Goal: Use online tool/utility: Utilize a website feature to perform a specific function

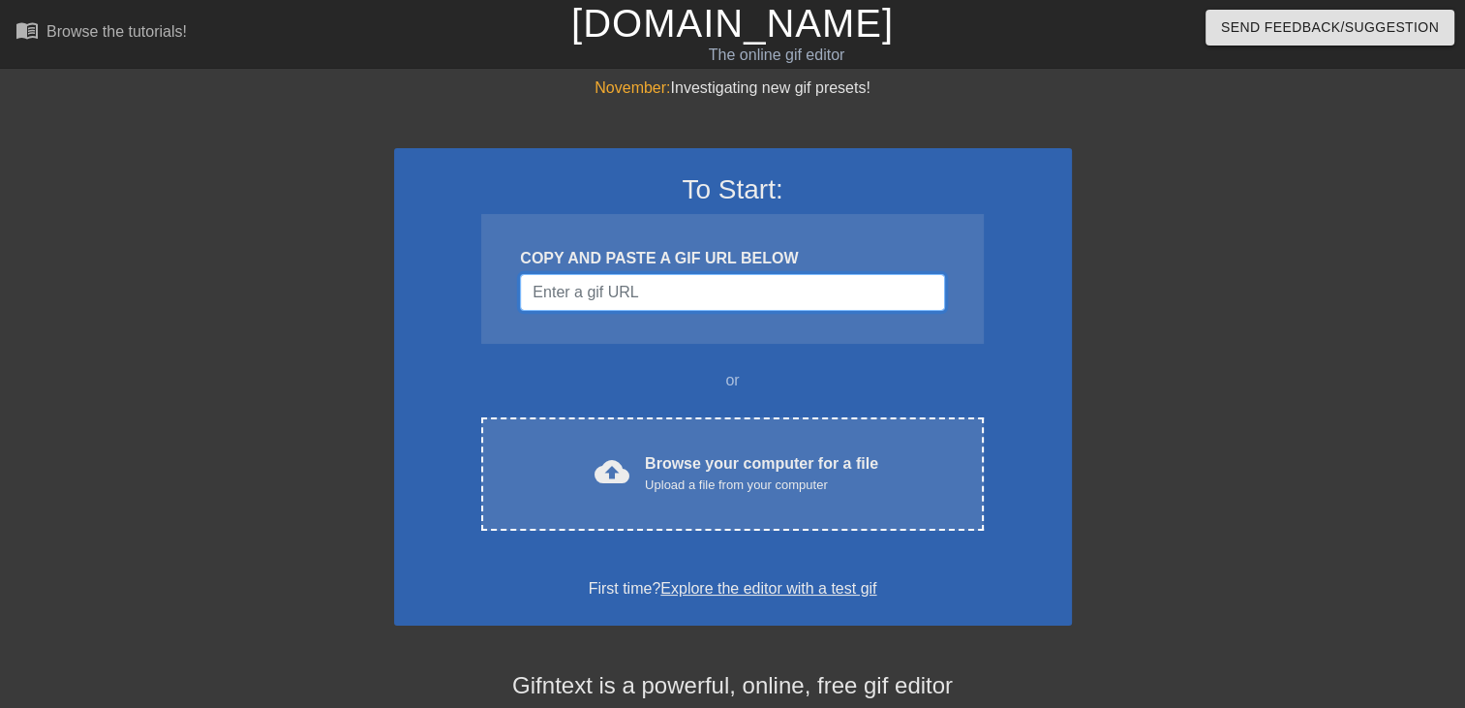
click at [641, 297] on input "Username" at bounding box center [732, 292] width 424 height 37
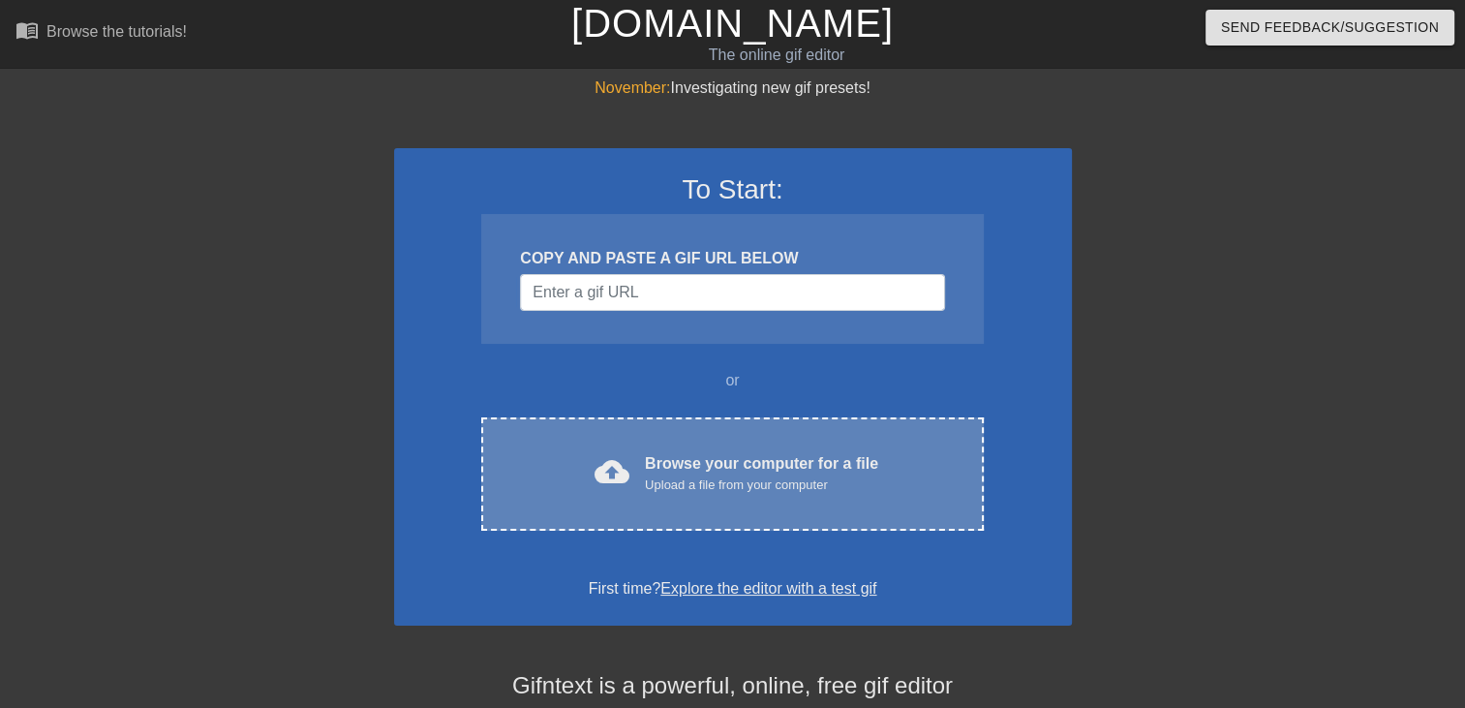
click at [675, 478] on div "Upload a file from your computer" at bounding box center [761, 484] width 233 height 19
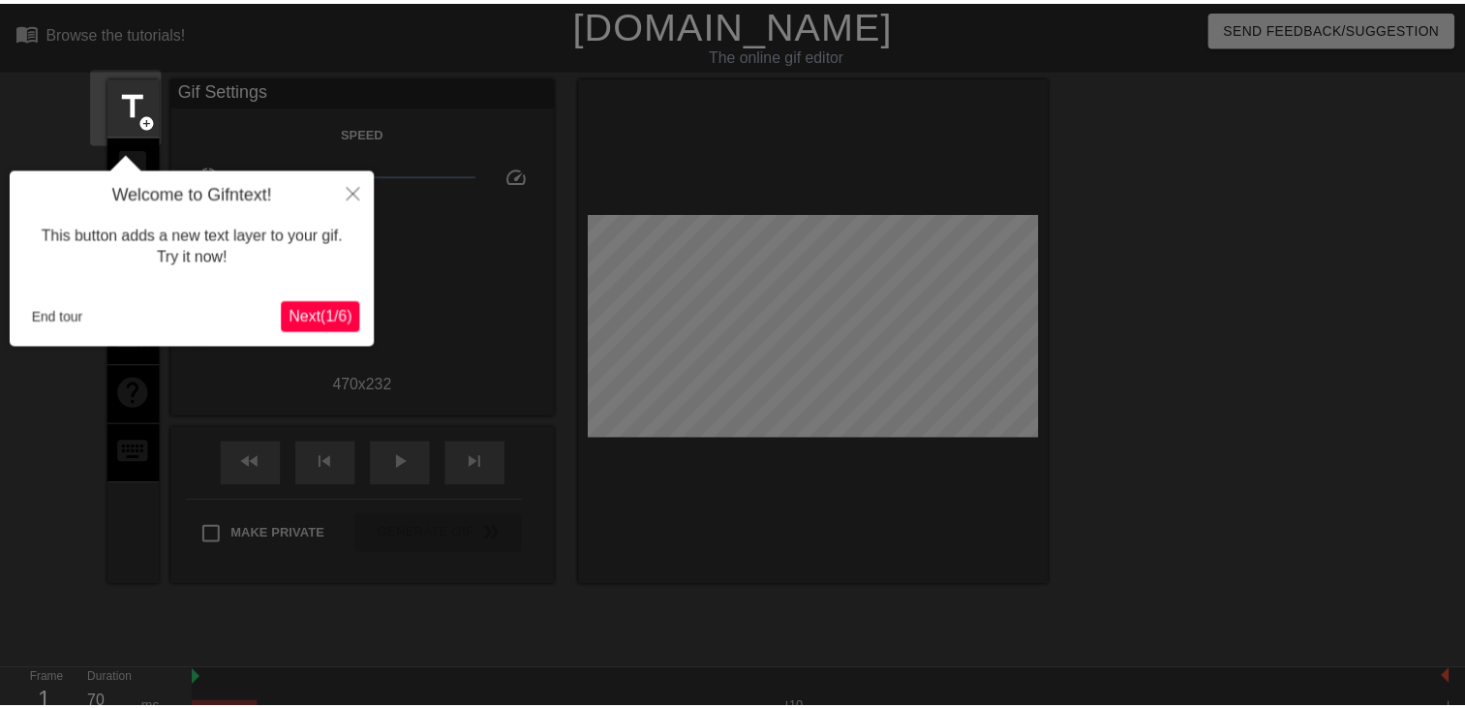
scroll to position [46, 0]
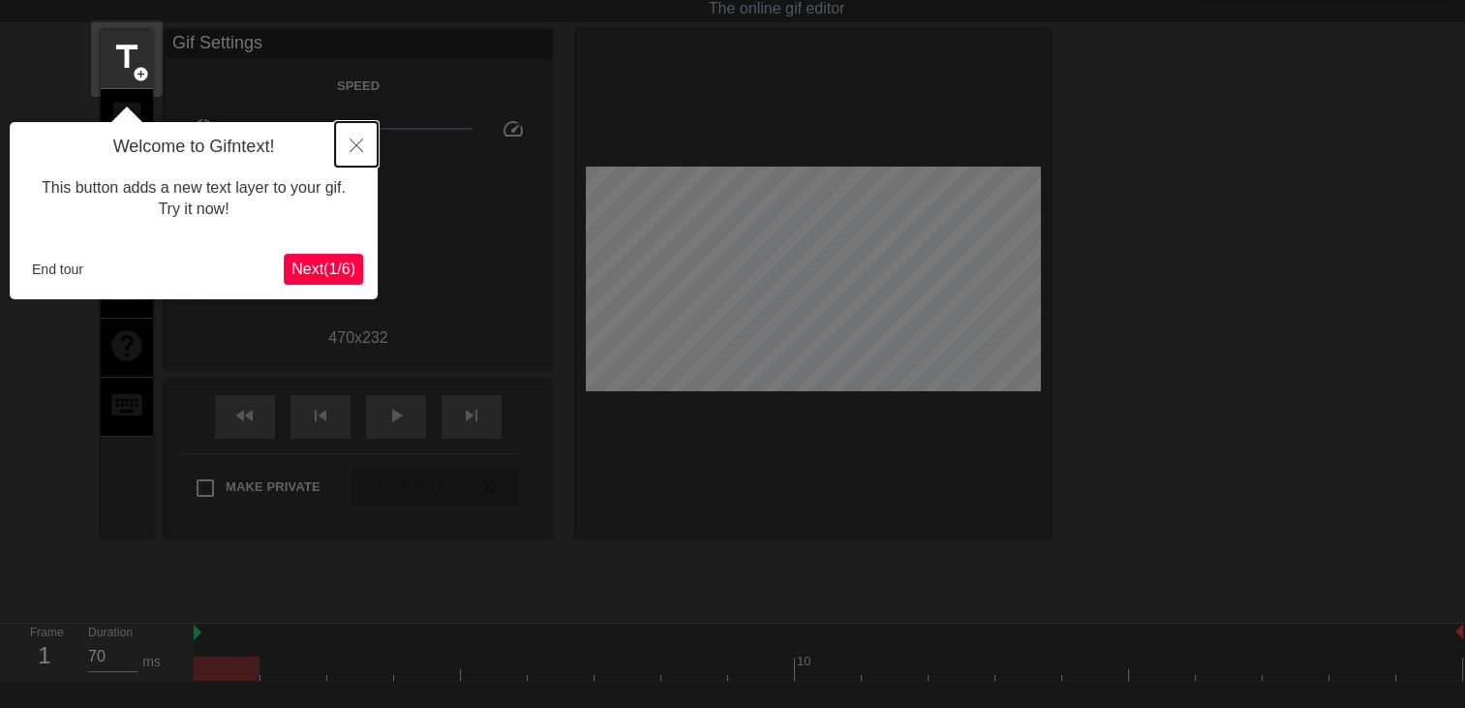
click at [352, 145] on icon "Close" at bounding box center [356, 145] width 14 height 14
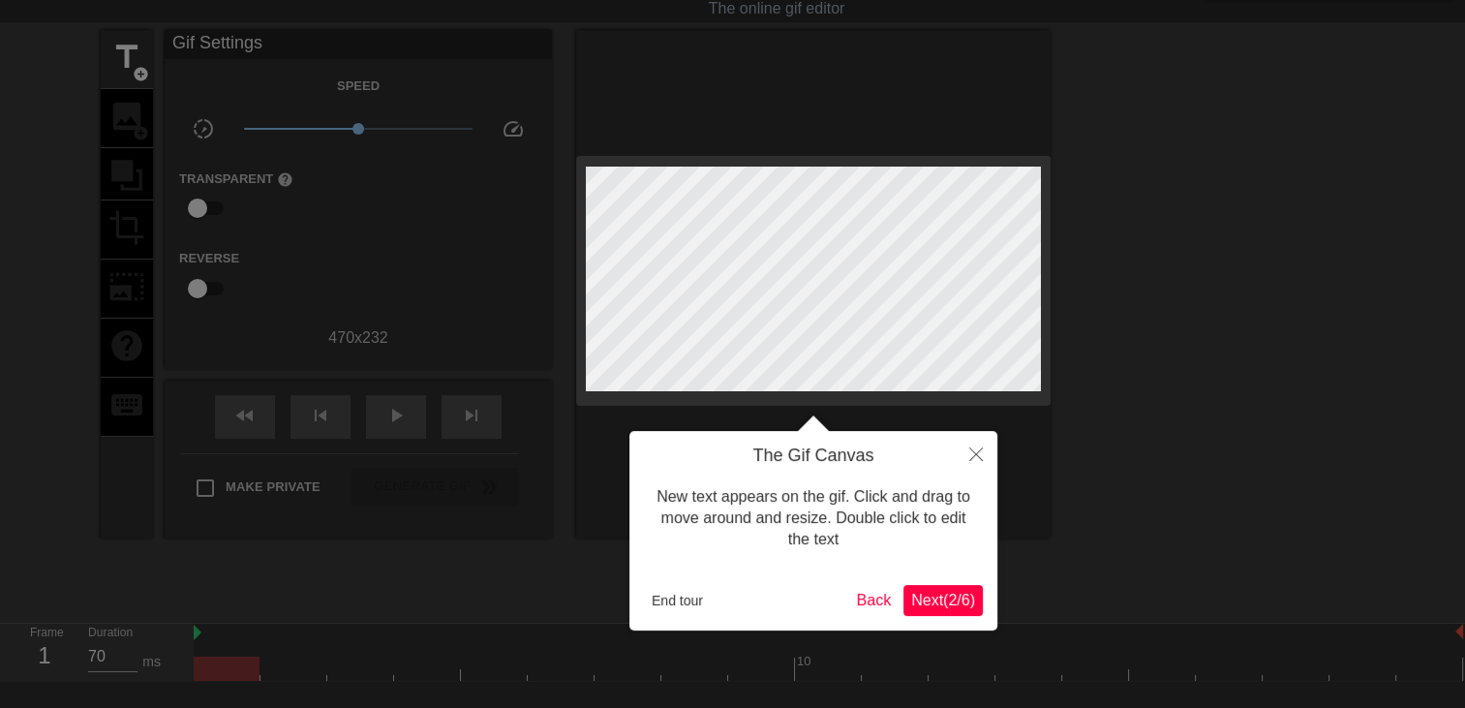
scroll to position [0, 0]
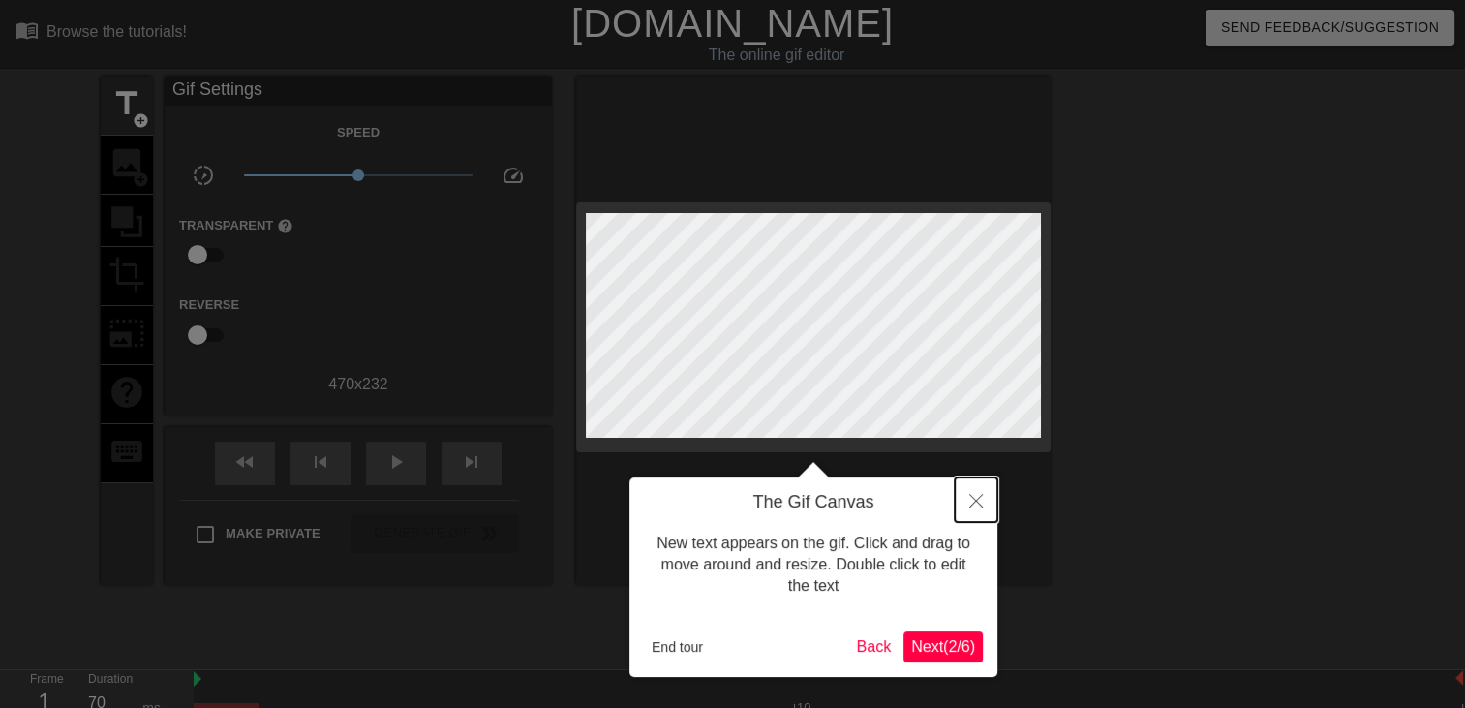
click at [983, 506] on button "Close" at bounding box center [975, 499] width 43 height 45
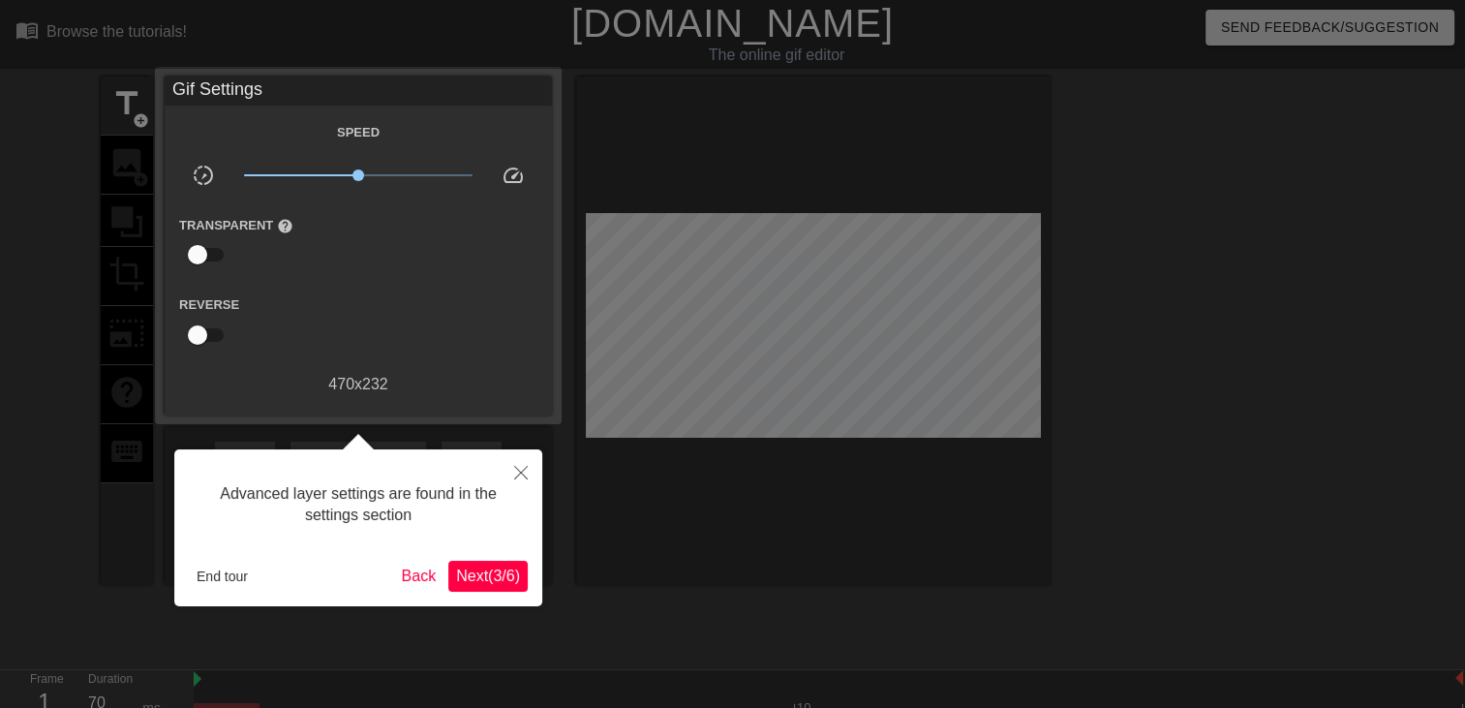
scroll to position [46, 0]
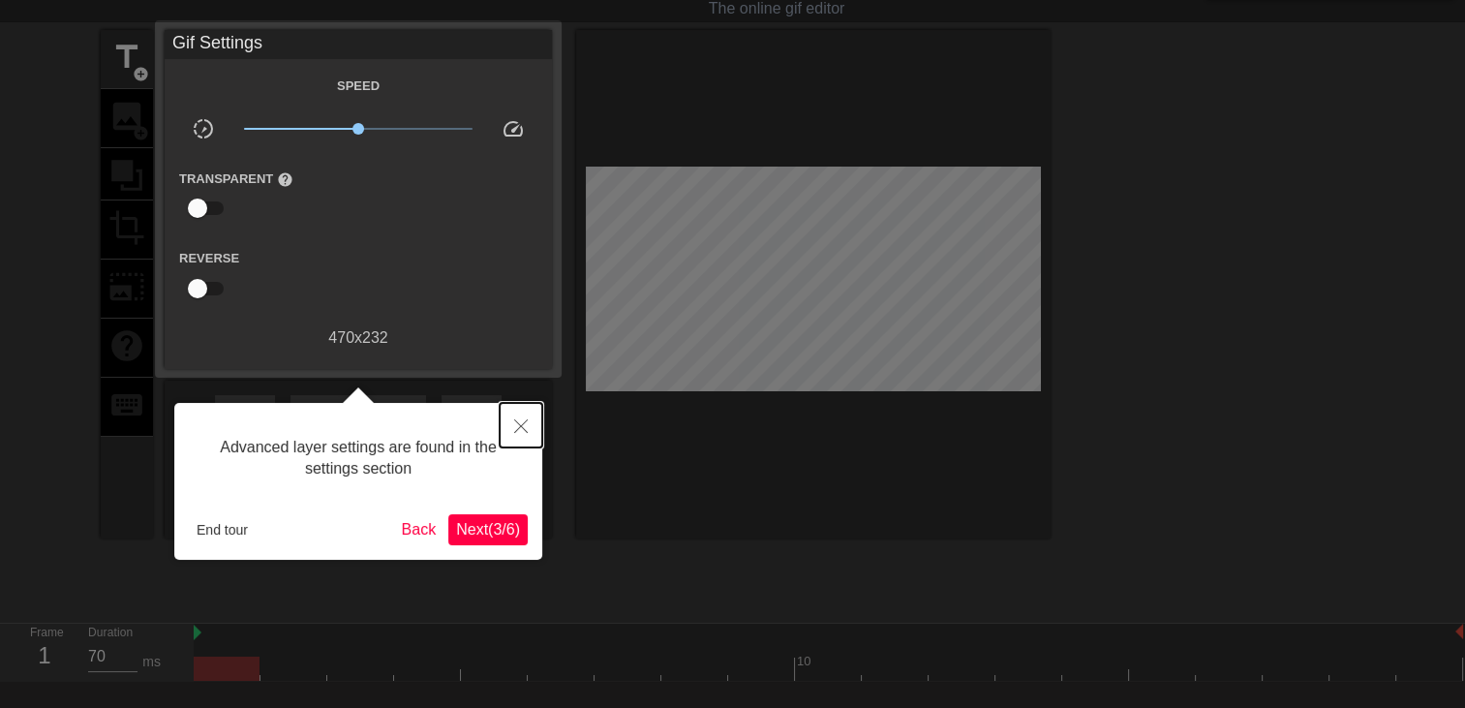
click at [527, 425] on button "Close" at bounding box center [520, 425] width 43 height 45
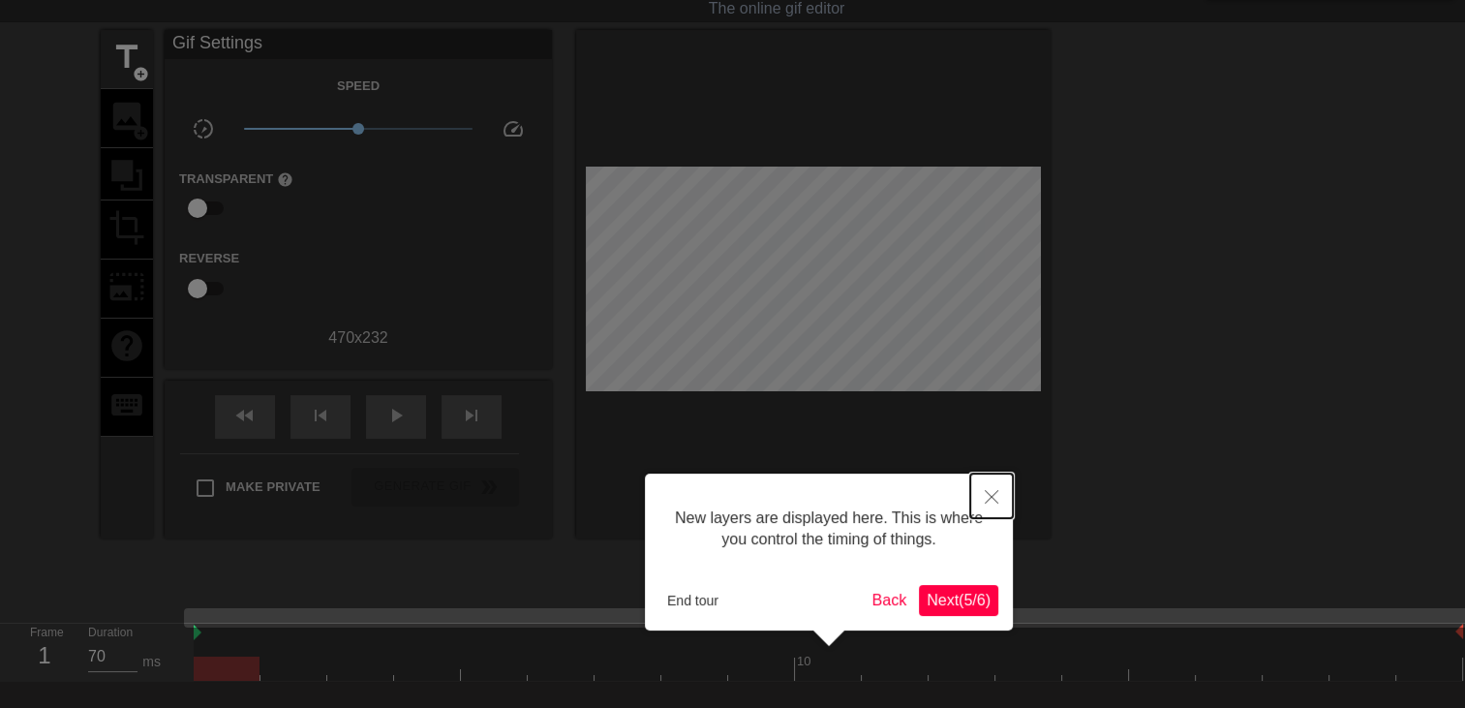
click at [984, 514] on button "Close" at bounding box center [991, 495] width 43 height 45
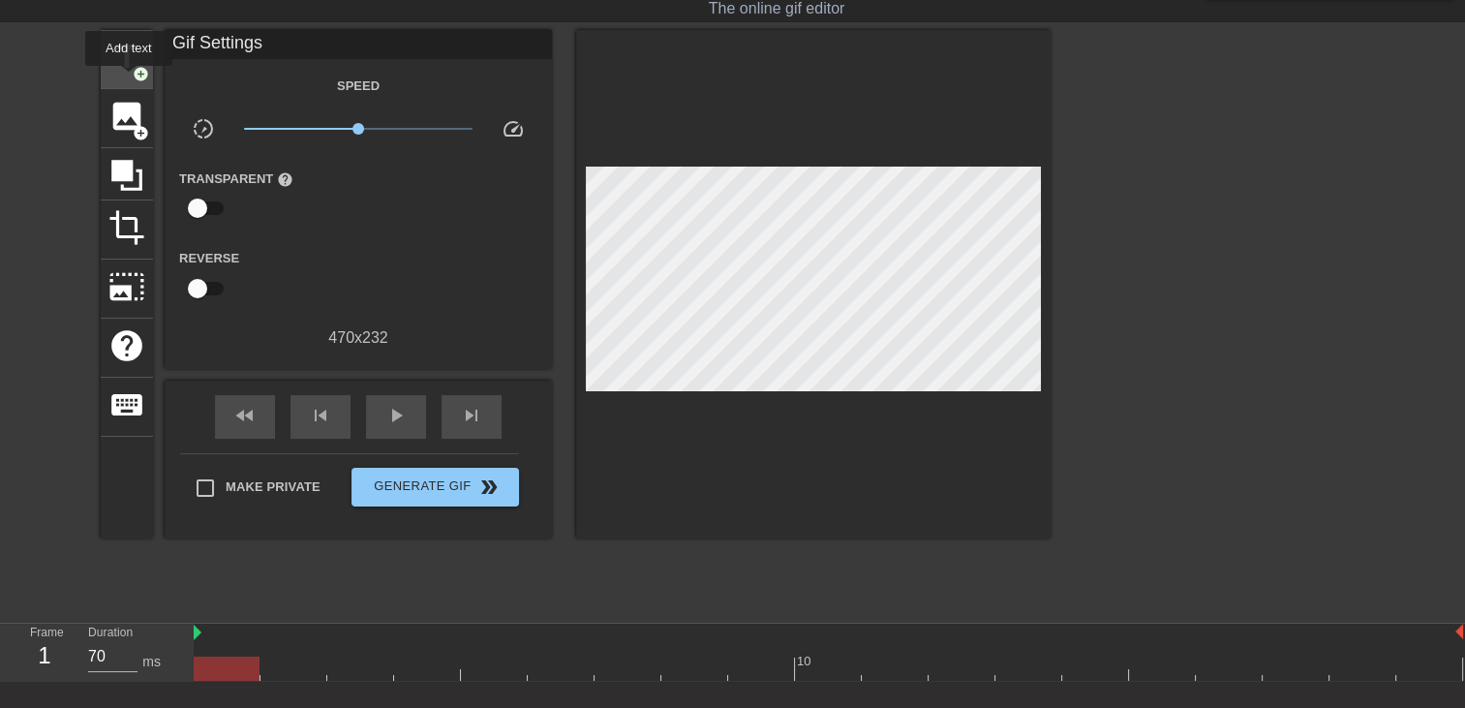
click at [128, 68] on span "title" at bounding box center [126, 57] width 37 height 37
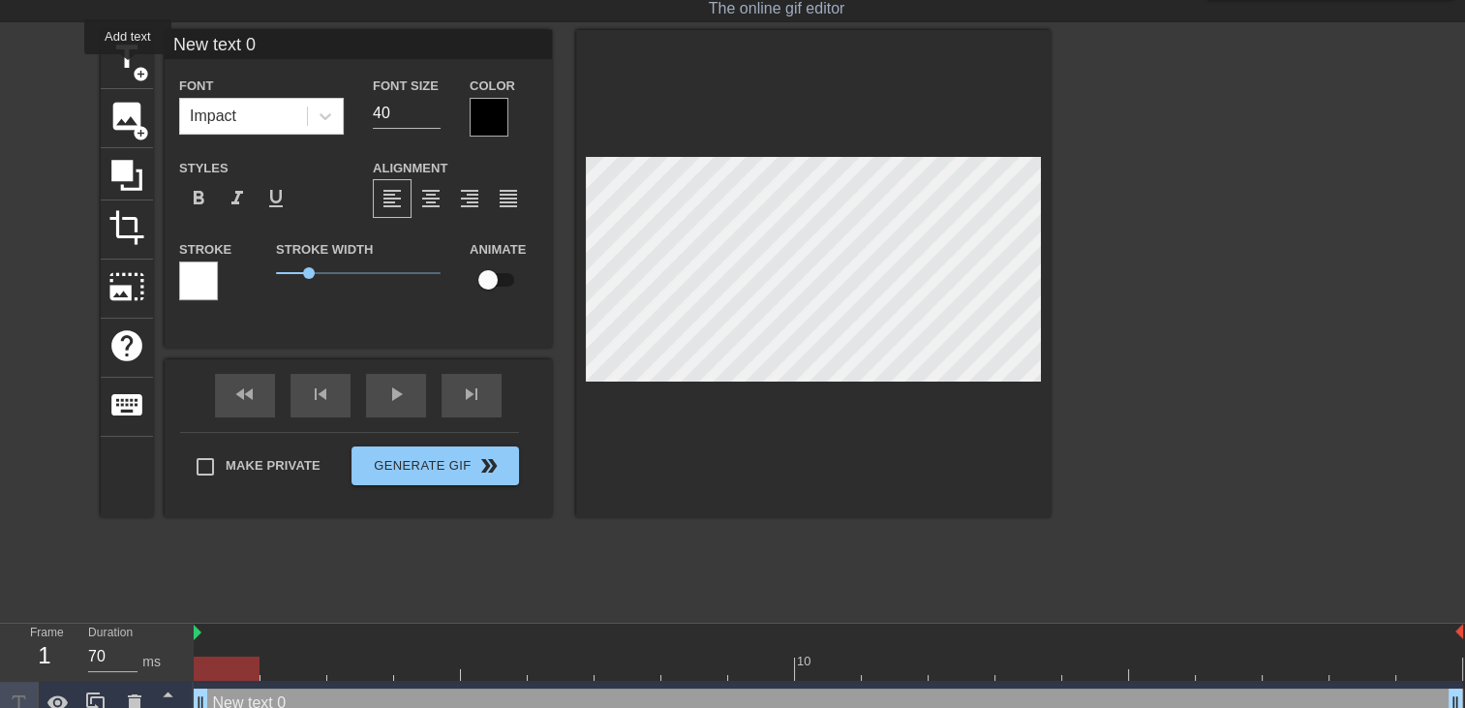
scroll to position [0, 0]
click at [261, 103] on div "Impact" at bounding box center [243, 116] width 127 height 35
type input "n"
type textarea "n"
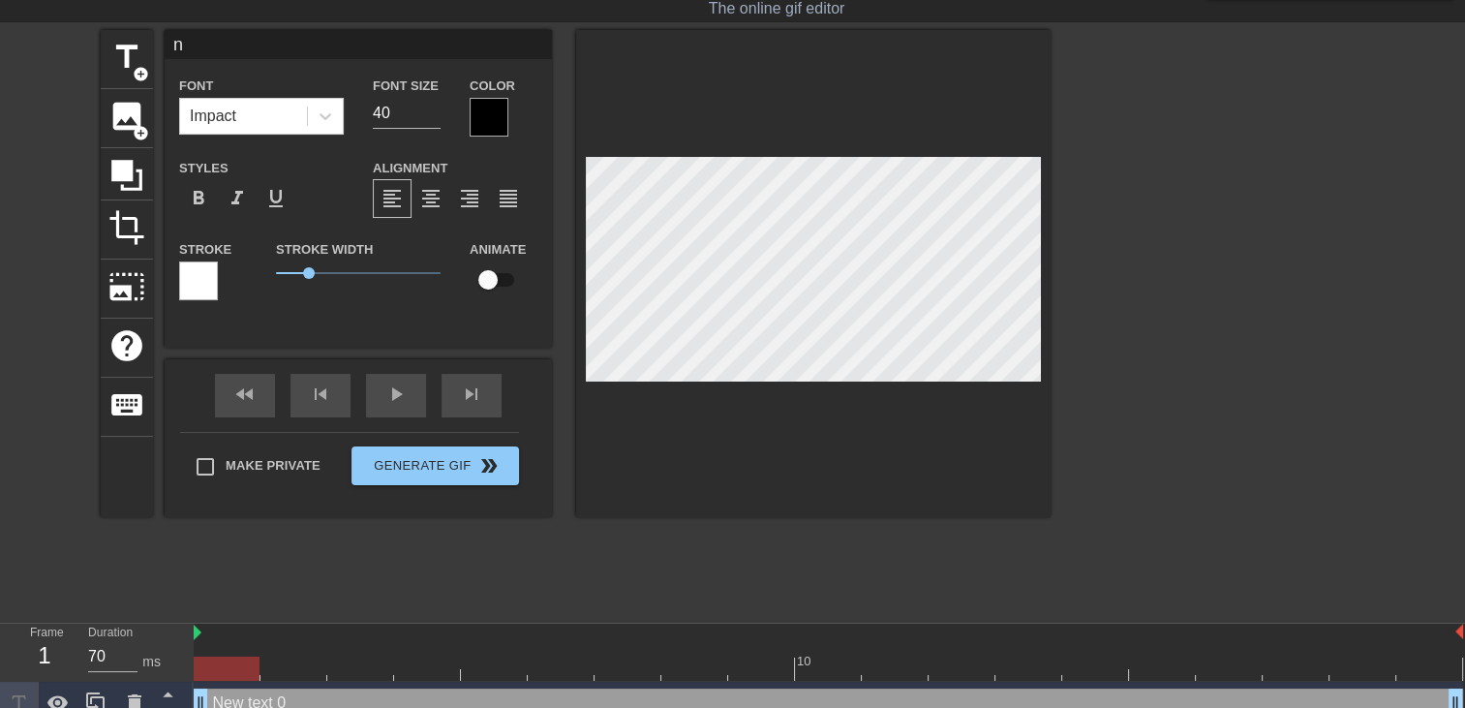
type input "ne"
type textarea "ne"
type input "net"
type textarea "net"
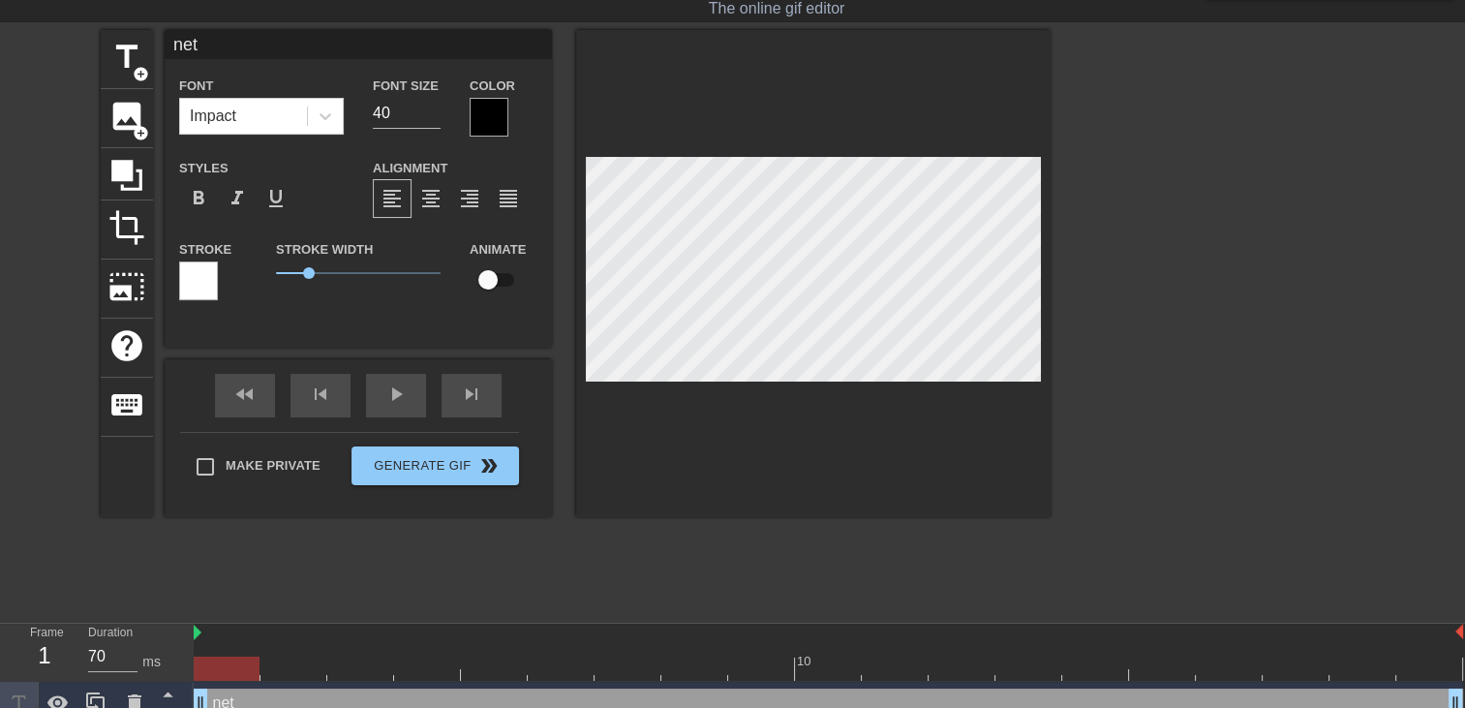
type input "netw"
type textarea "netw"
type input "net"
type textarea "net"
type input "ne"
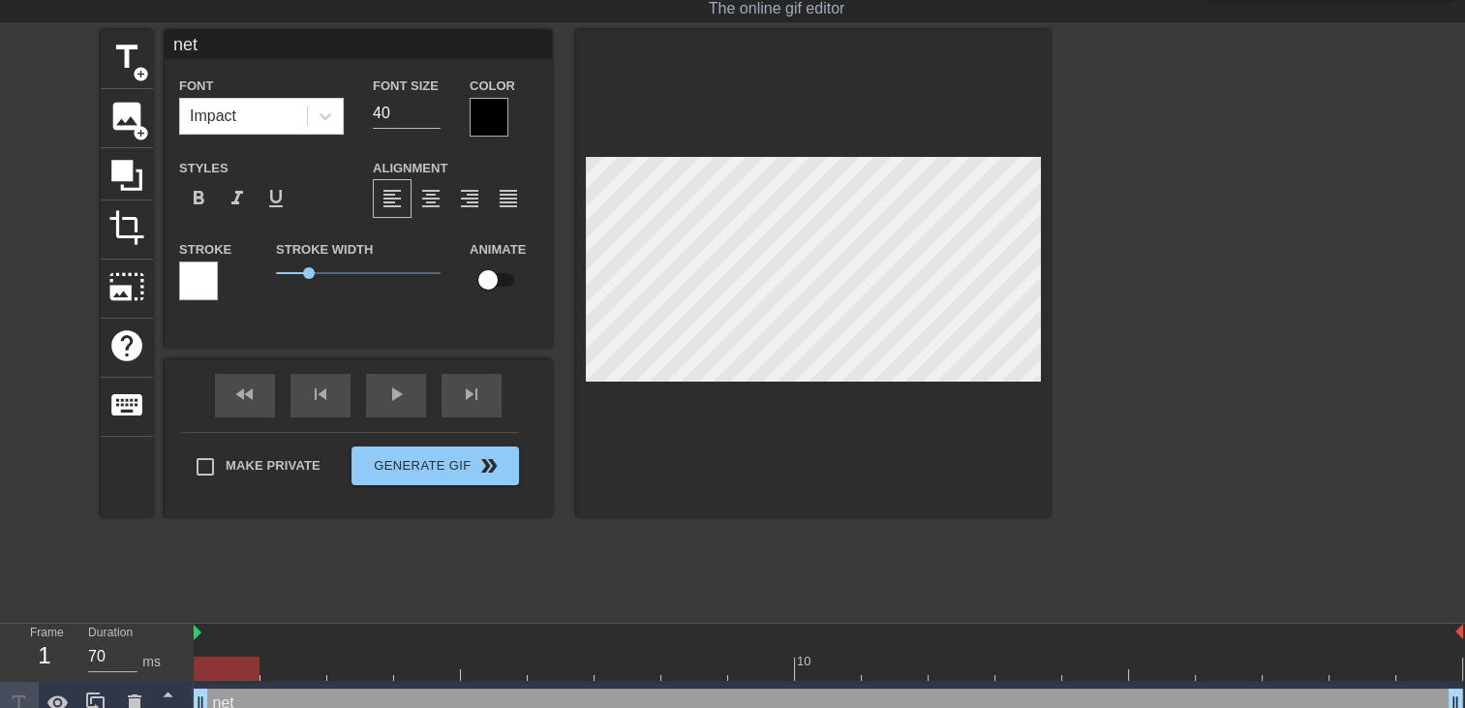
type textarea "ne"
type input "n"
type textarea "n"
type input "n"
type textarea "n"
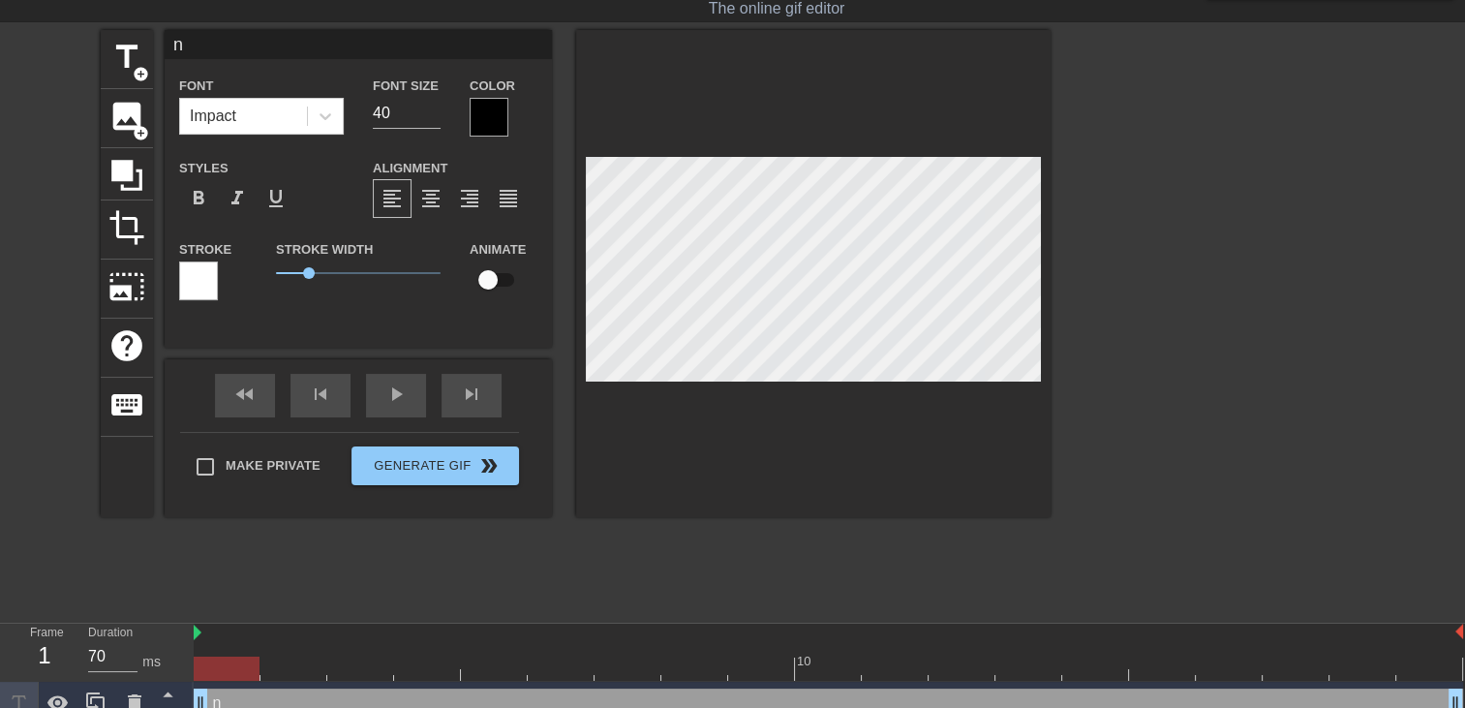
type input "ne"
type textarea "ne"
type input "net"
type textarea "net"
type input "netw"
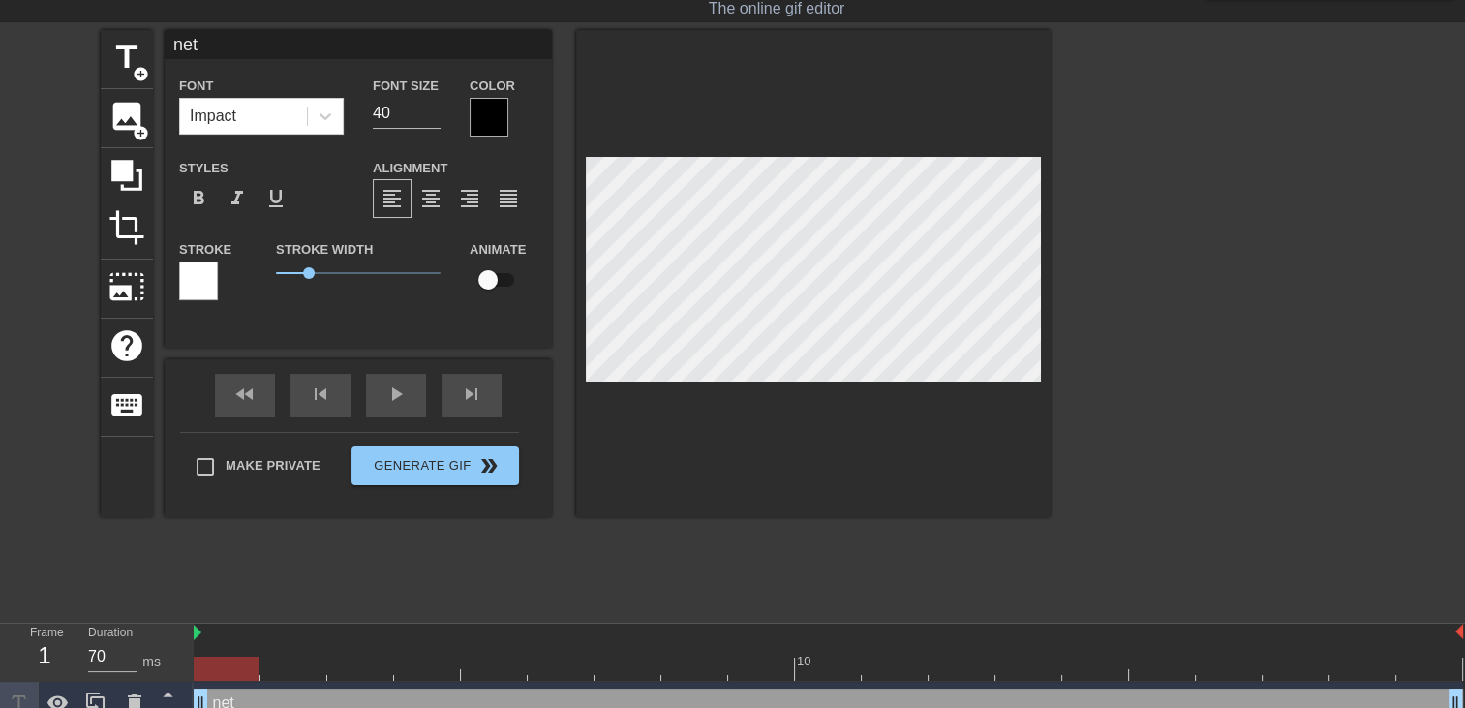
type textarea "netw"
type input "netwo"
type textarea "netwo"
type input "networ"
type textarea "networ"
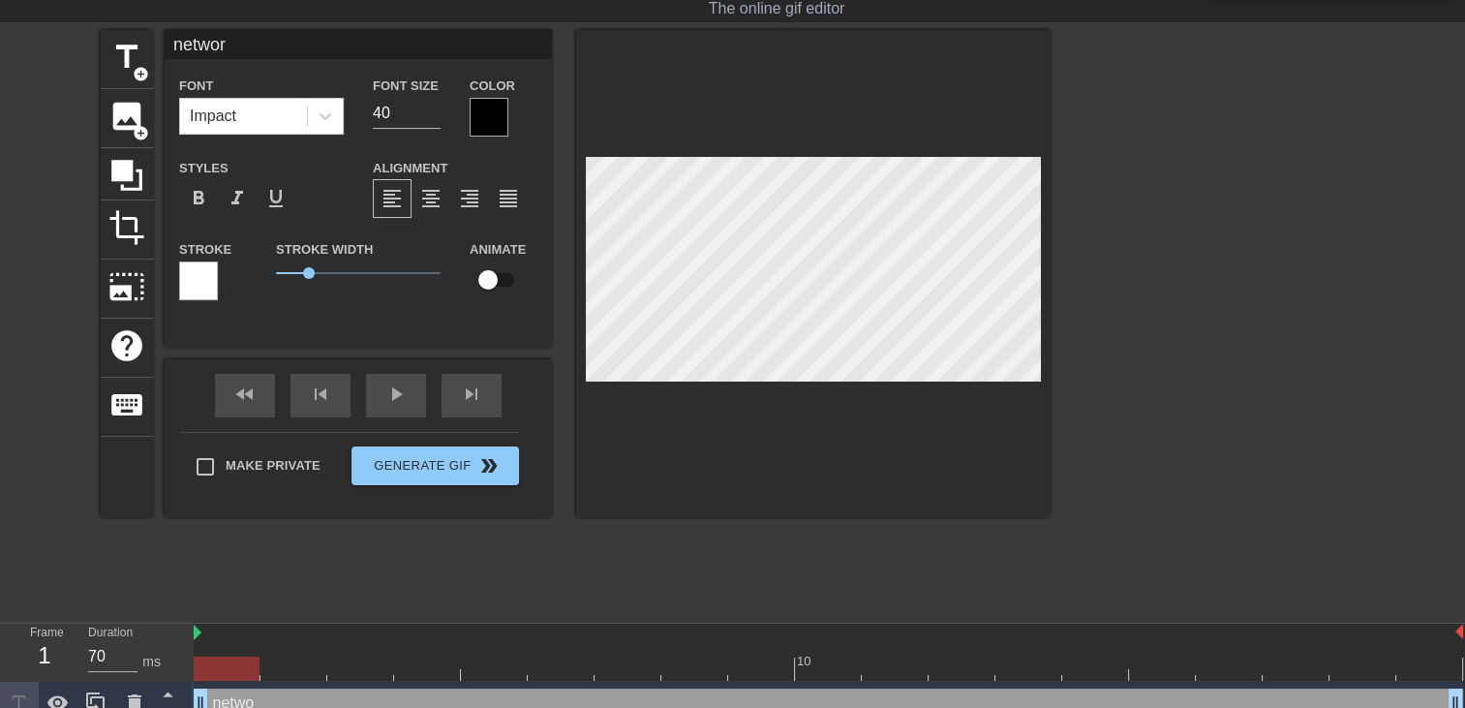
type input "network"
type textarea "network"
type input "networki"
type textarea "networki"
type input "networkin"
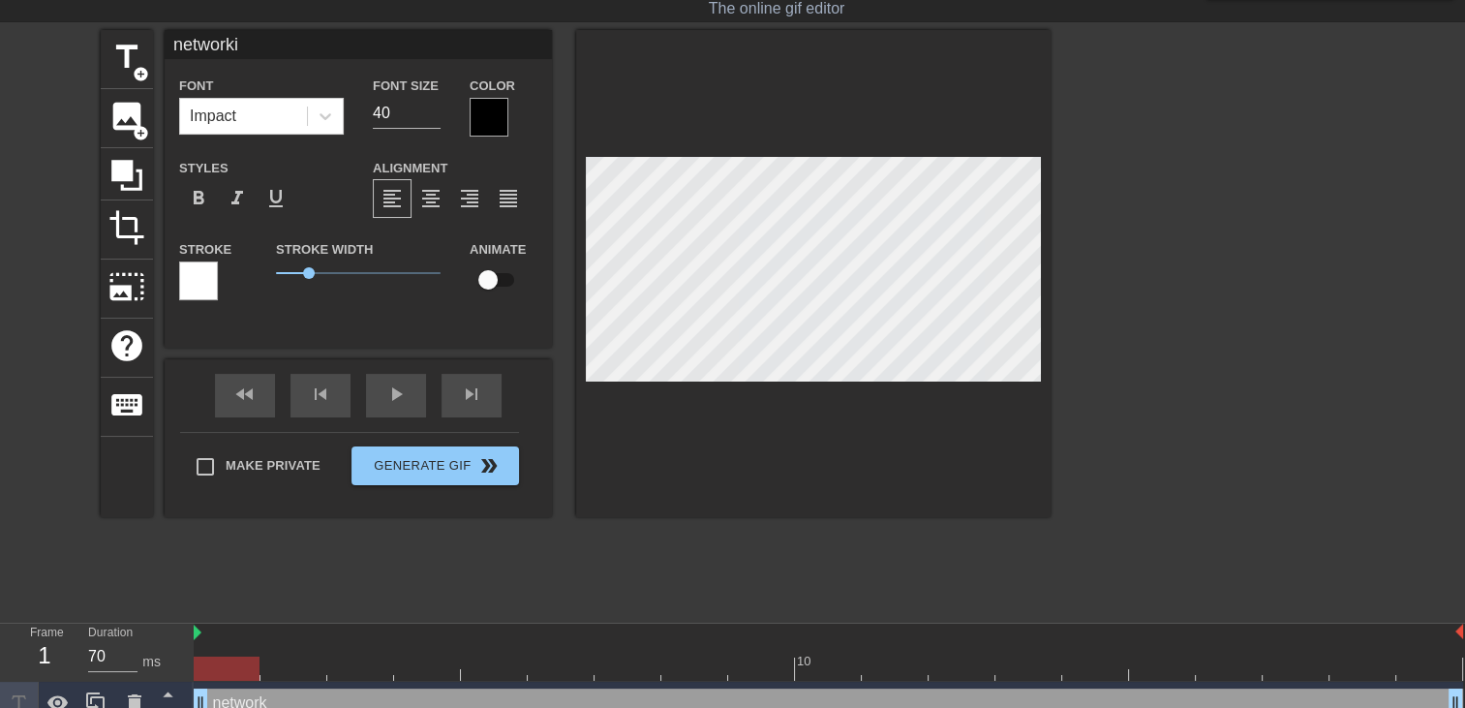
type textarea "networkin"
type input "networking"
type textarea "networking"
click at [495, 115] on div at bounding box center [488, 117] width 39 height 39
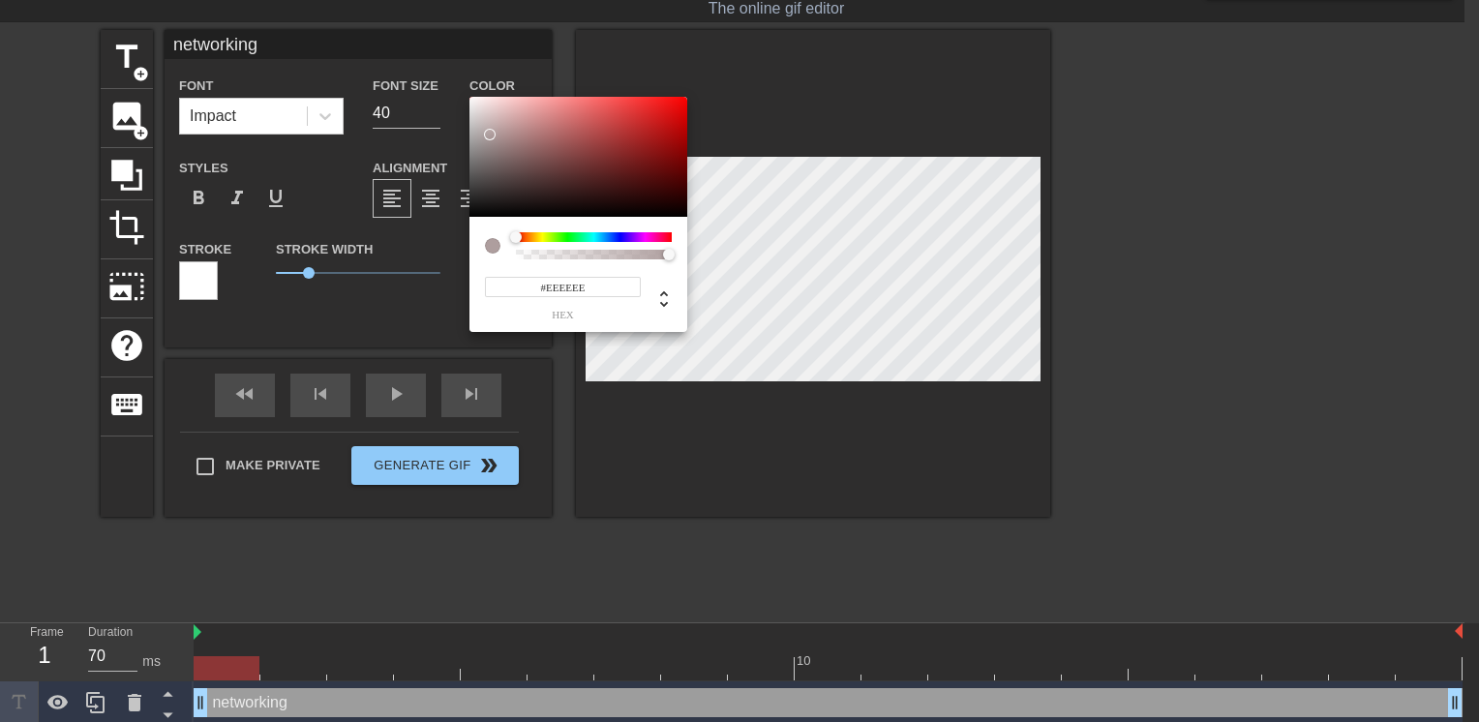
type input "#FFFFFF"
drag, startPoint x: 488, startPoint y: 134, endPoint x: 444, endPoint y: 68, distance: 78.9
click at [444, 68] on div "#FFFFFF hex" at bounding box center [739, 361] width 1479 height 722
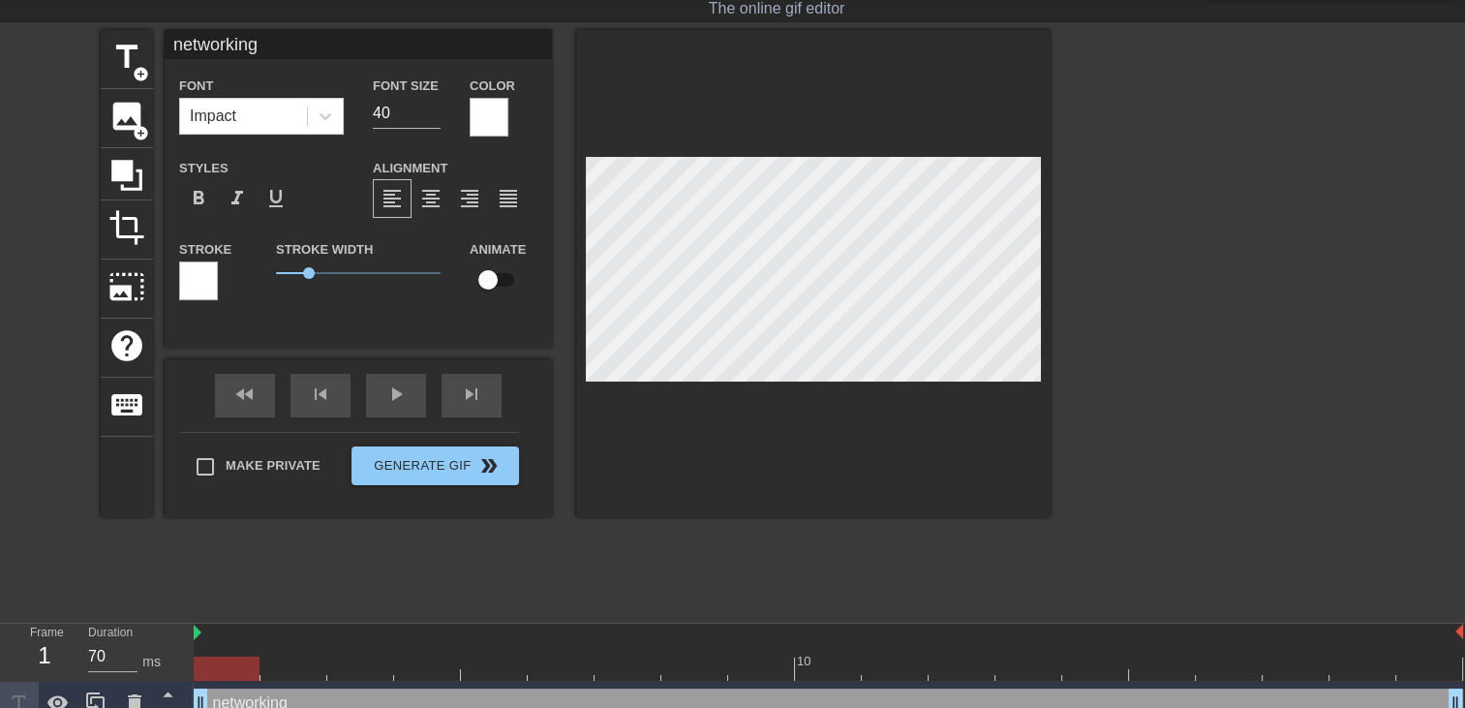
click at [210, 275] on div at bounding box center [198, 280] width 39 height 39
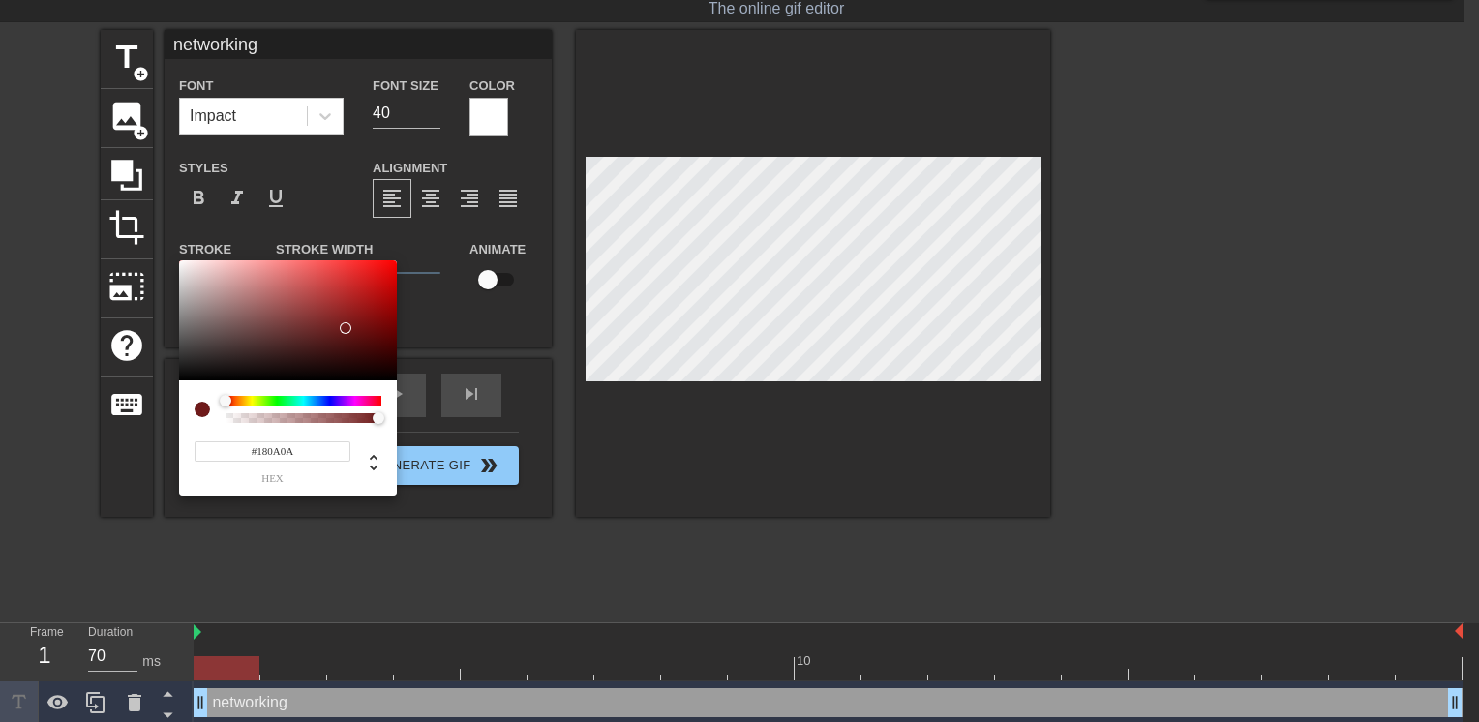
type input "#000000"
drag, startPoint x: 270, startPoint y: 323, endPoint x: 391, endPoint y: 407, distance: 146.9
click at [391, 407] on div "#000000 hex" at bounding box center [288, 377] width 218 height 235
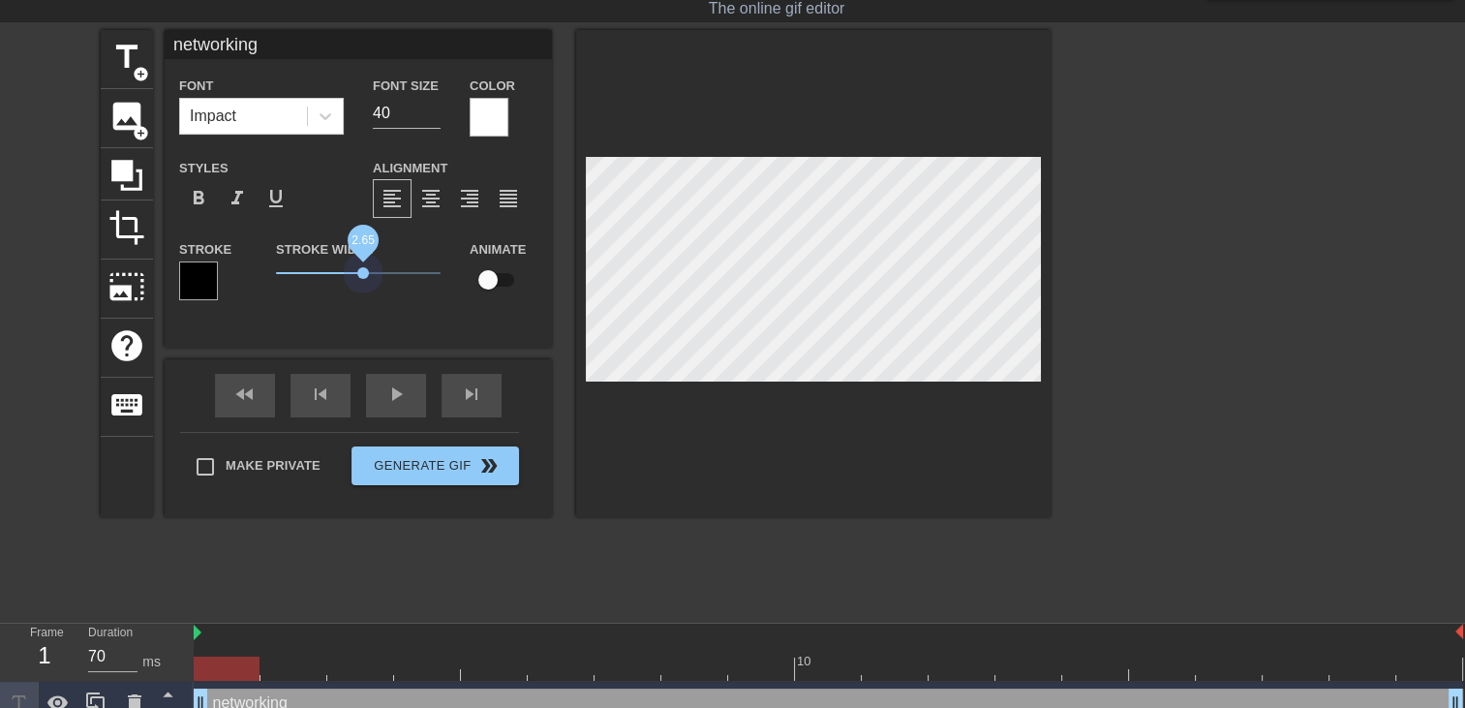
drag, startPoint x: 315, startPoint y: 273, endPoint x: 363, endPoint y: 278, distance: 48.6
click at [363, 278] on span "2.65" at bounding box center [358, 272] width 165 height 23
click at [1138, 309] on div at bounding box center [1218, 320] width 290 height 581
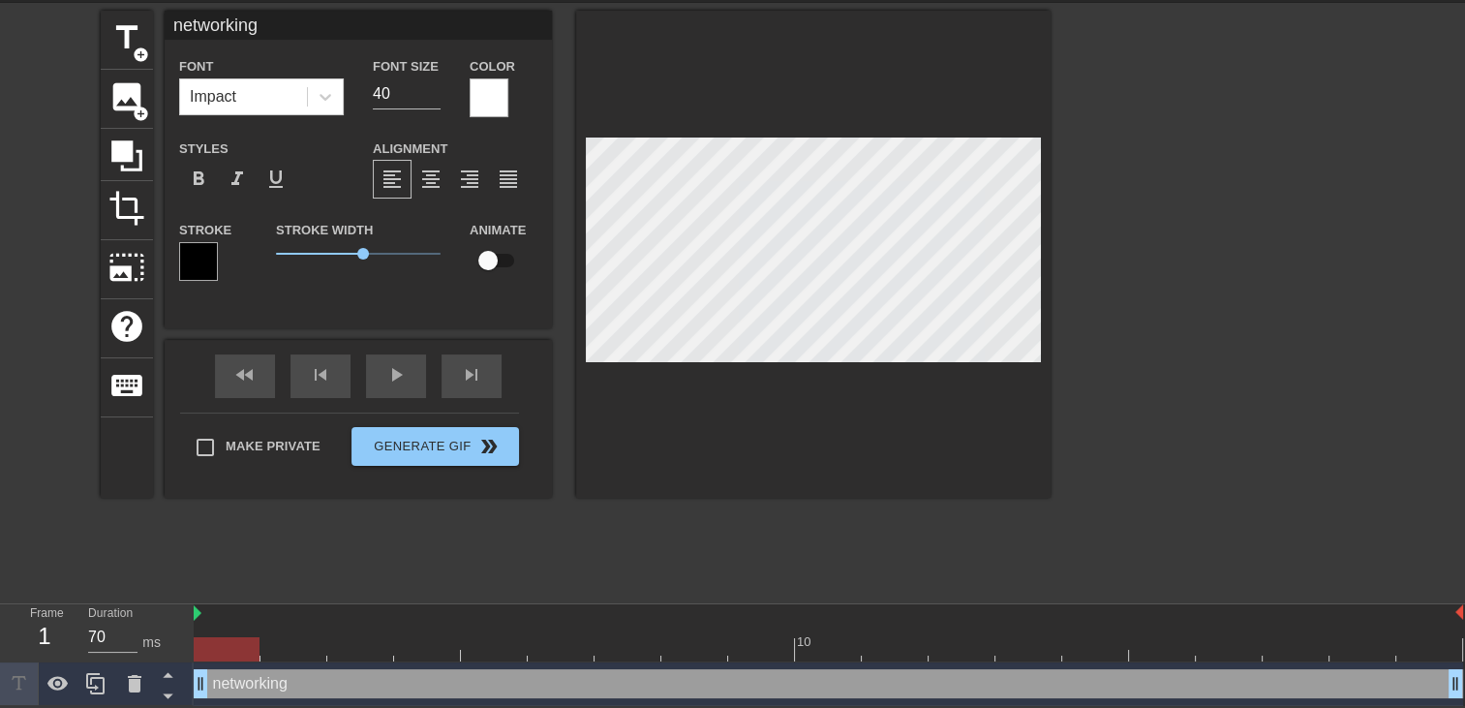
drag, startPoint x: 302, startPoint y: 674, endPoint x: 379, endPoint y: 680, distance: 77.7
click at [303, 675] on div "networking drag_handle drag_handle" at bounding box center [828, 683] width 1269 height 29
drag, startPoint x: 1451, startPoint y: 682, endPoint x: 1482, endPoint y: 683, distance: 31.0
click at [1464, 683] on html "menu_book Browse the tutorials! [DOMAIN_NAME] The online gif editor Send Feedba…" at bounding box center [732, 319] width 1465 height 771
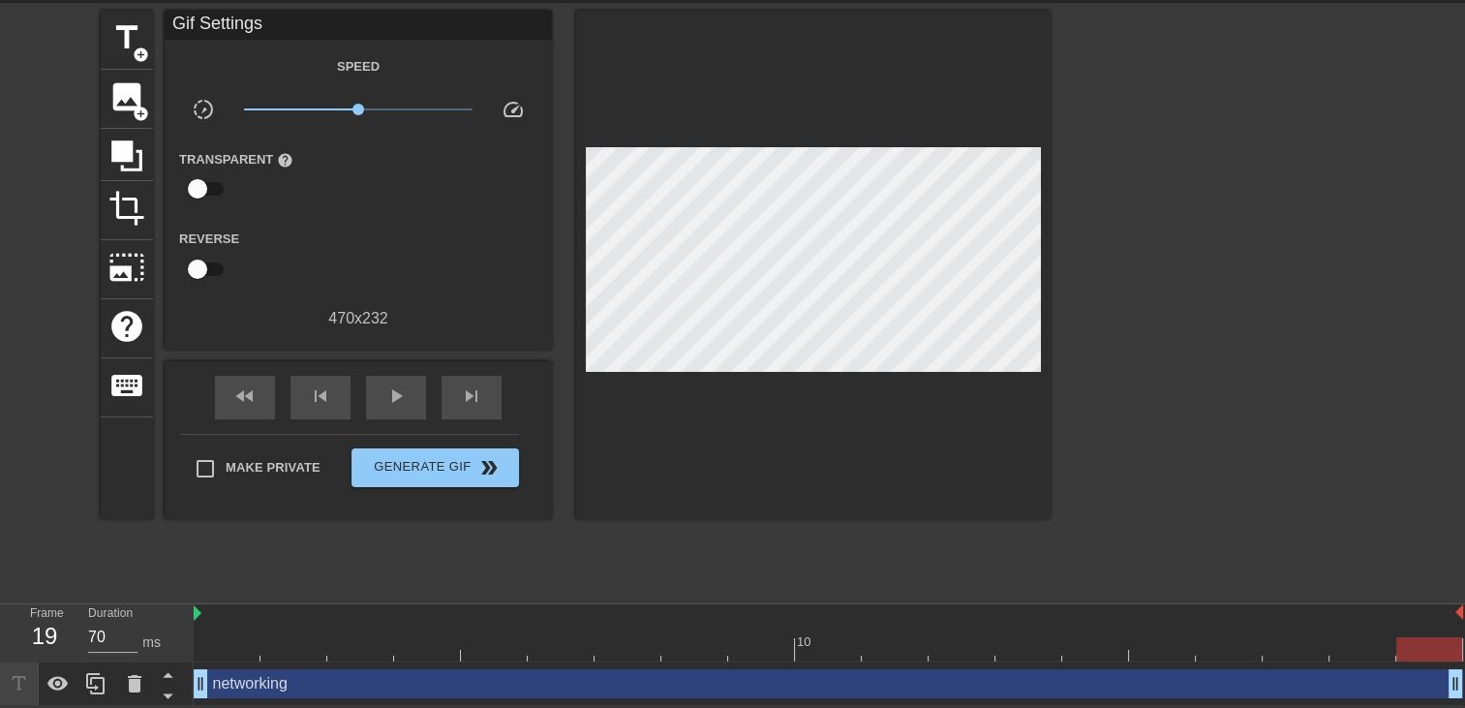
click at [360, 569] on div "title add_circle image add_circle crop photo_size_select_large help keyboard Gi…" at bounding box center [576, 301] width 950 height 581
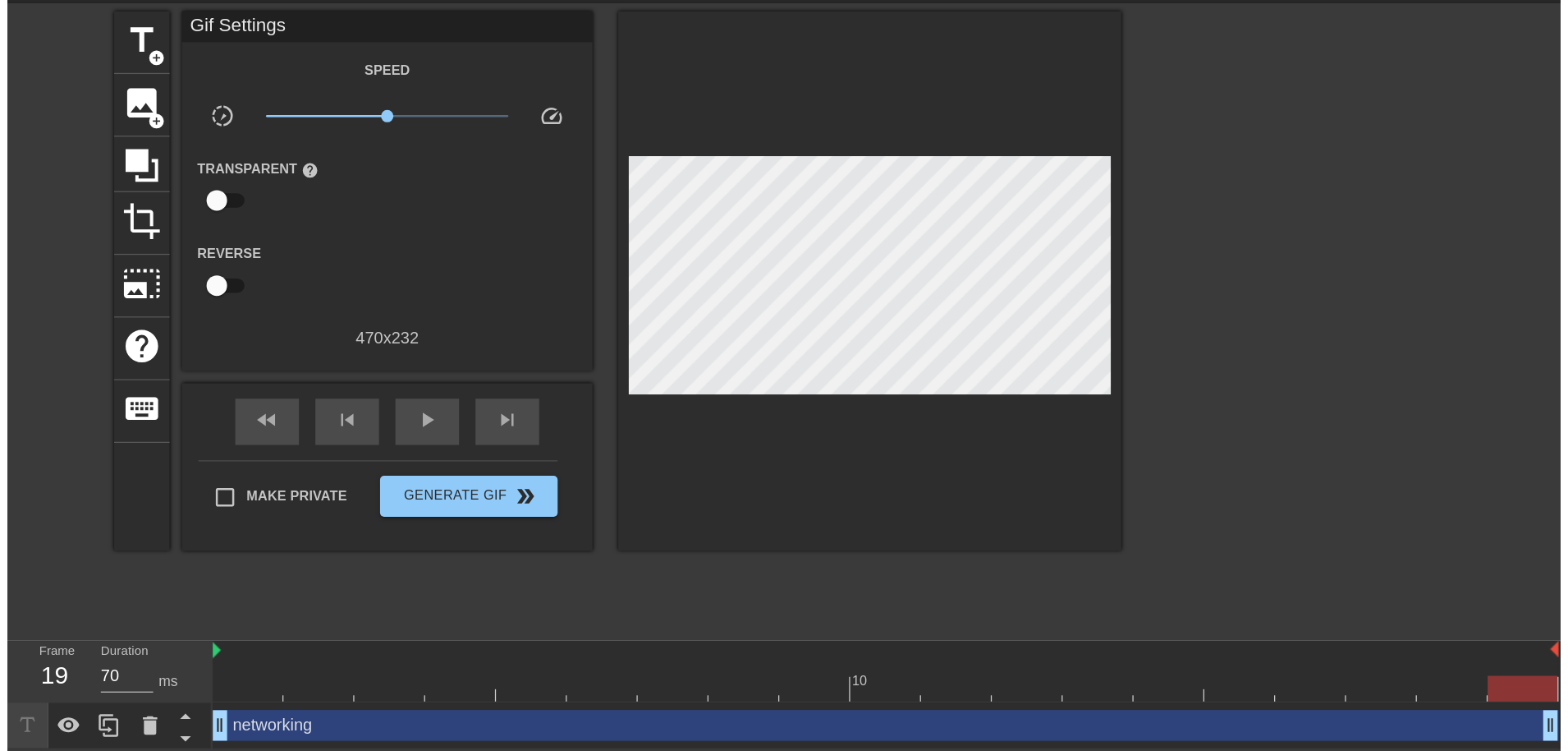
scroll to position [0, 0]
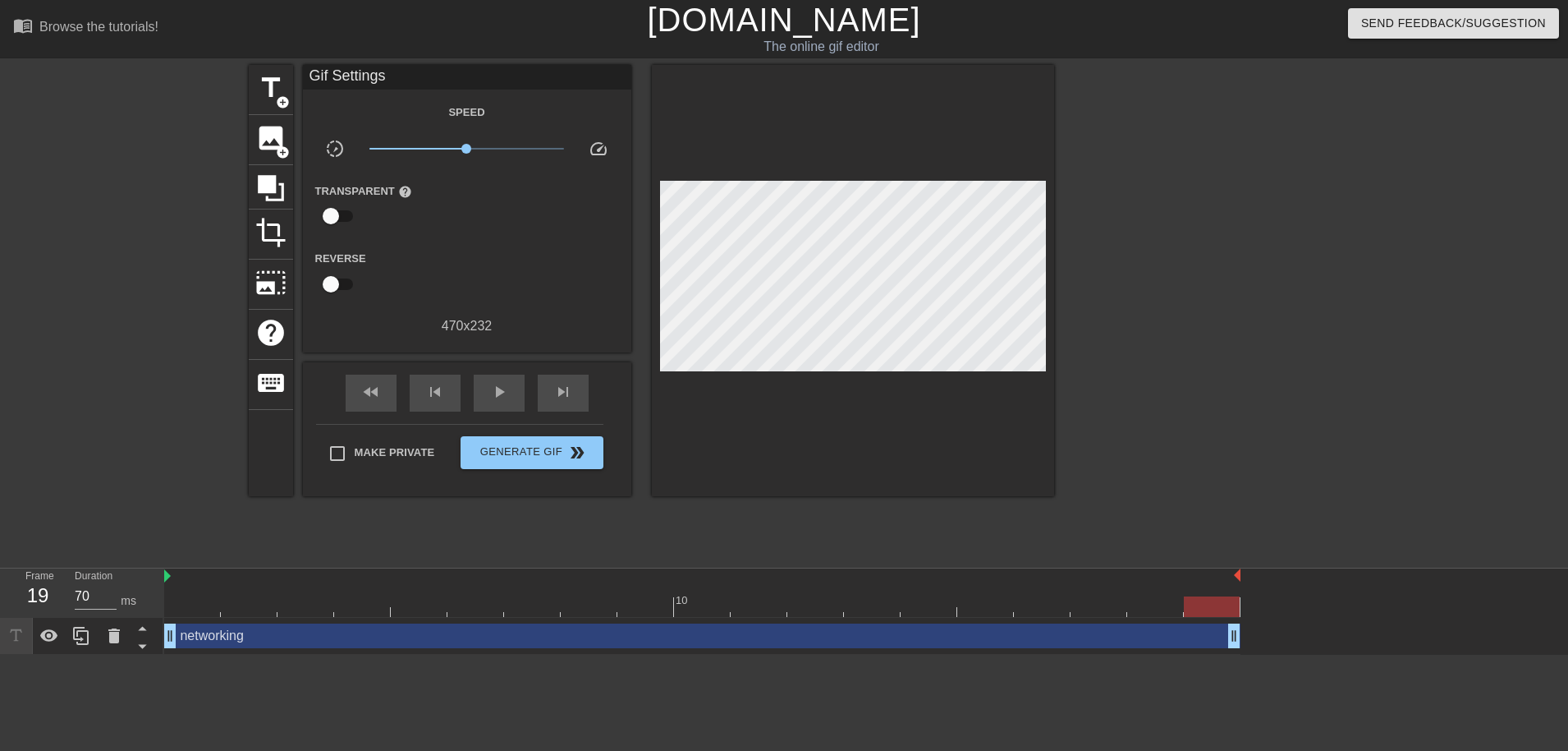
drag, startPoint x: 1235, startPoint y: 635, endPoint x: 1054, endPoint y: 638, distance: 181.0
drag, startPoint x: 1065, startPoint y: 645, endPoint x: 1231, endPoint y: 645, distance: 166.0
click at [1242, 600] on div "10 networking drag_handle drag_handle" at bounding box center [866, 612] width 1403 height 87
click at [1242, 521] on div at bounding box center [1197, 311] width 246 height 493
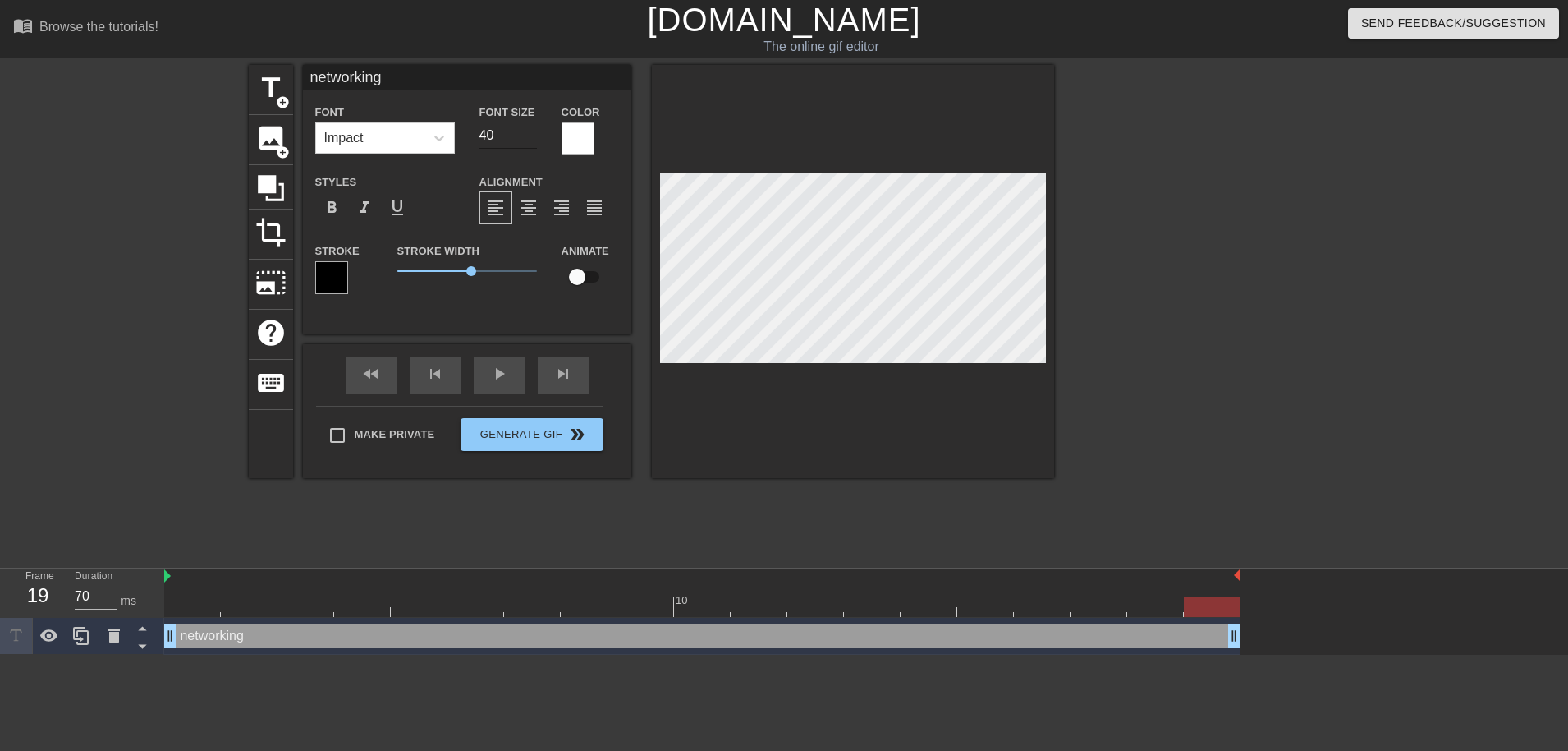
click at [509, 137] on input "40" at bounding box center [508, 135] width 58 height 26
click at [532, 128] on input "42" at bounding box center [508, 135] width 58 height 26
click at [532, 128] on input "43" at bounding box center [508, 135] width 58 height 26
click at [532, 128] on input "44" at bounding box center [508, 135] width 58 height 26
type input "45"
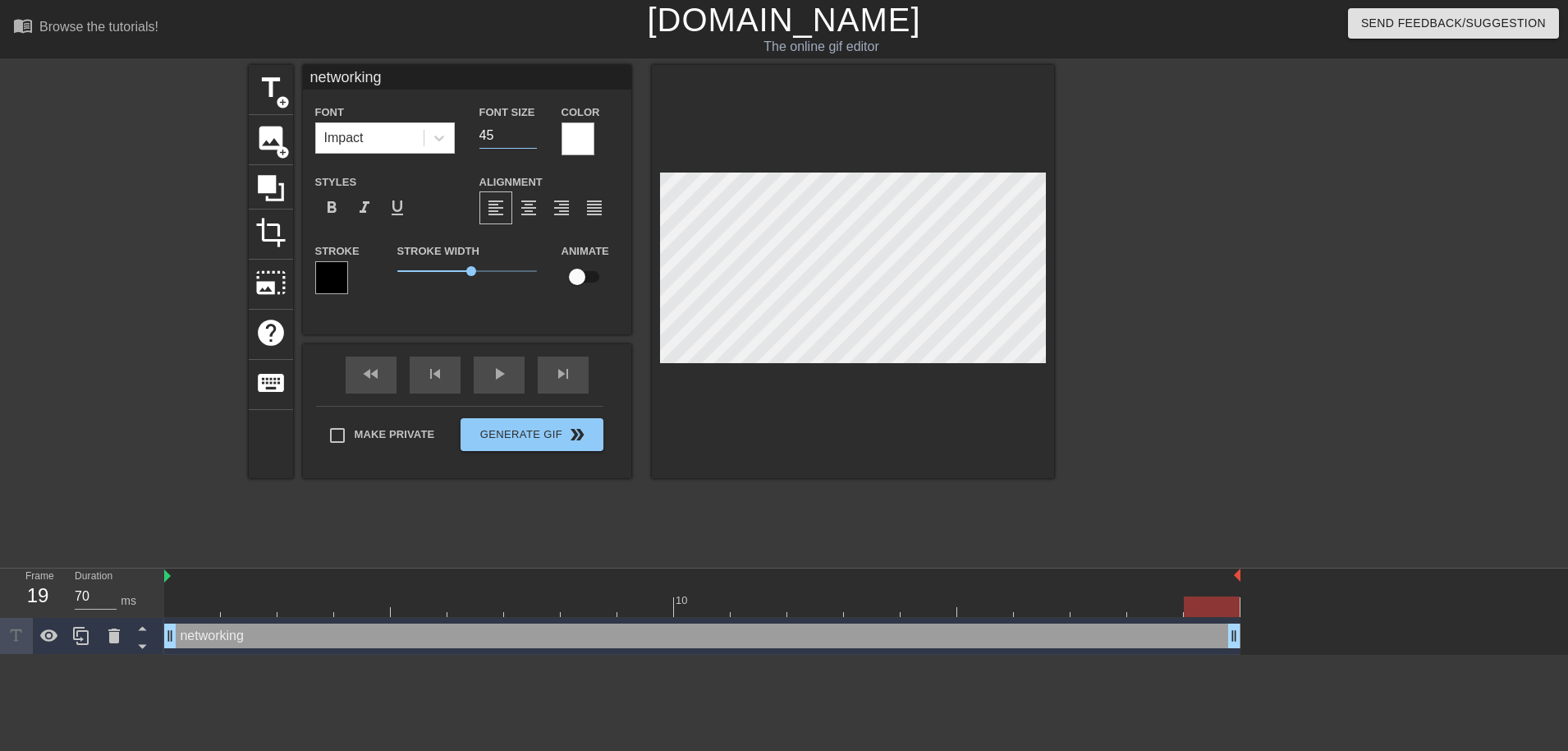
click at [532, 128] on input "45" at bounding box center [508, 135] width 58 height 26
click at [1242, 323] on div at bounding box center [1197, 311] width 246 height 493
click at [1233, 347] on div at bounding box center [1197, 311] width 246 height 493
click at [1242, 302] on div at bounding box center [1197, 311] width 246 height 493
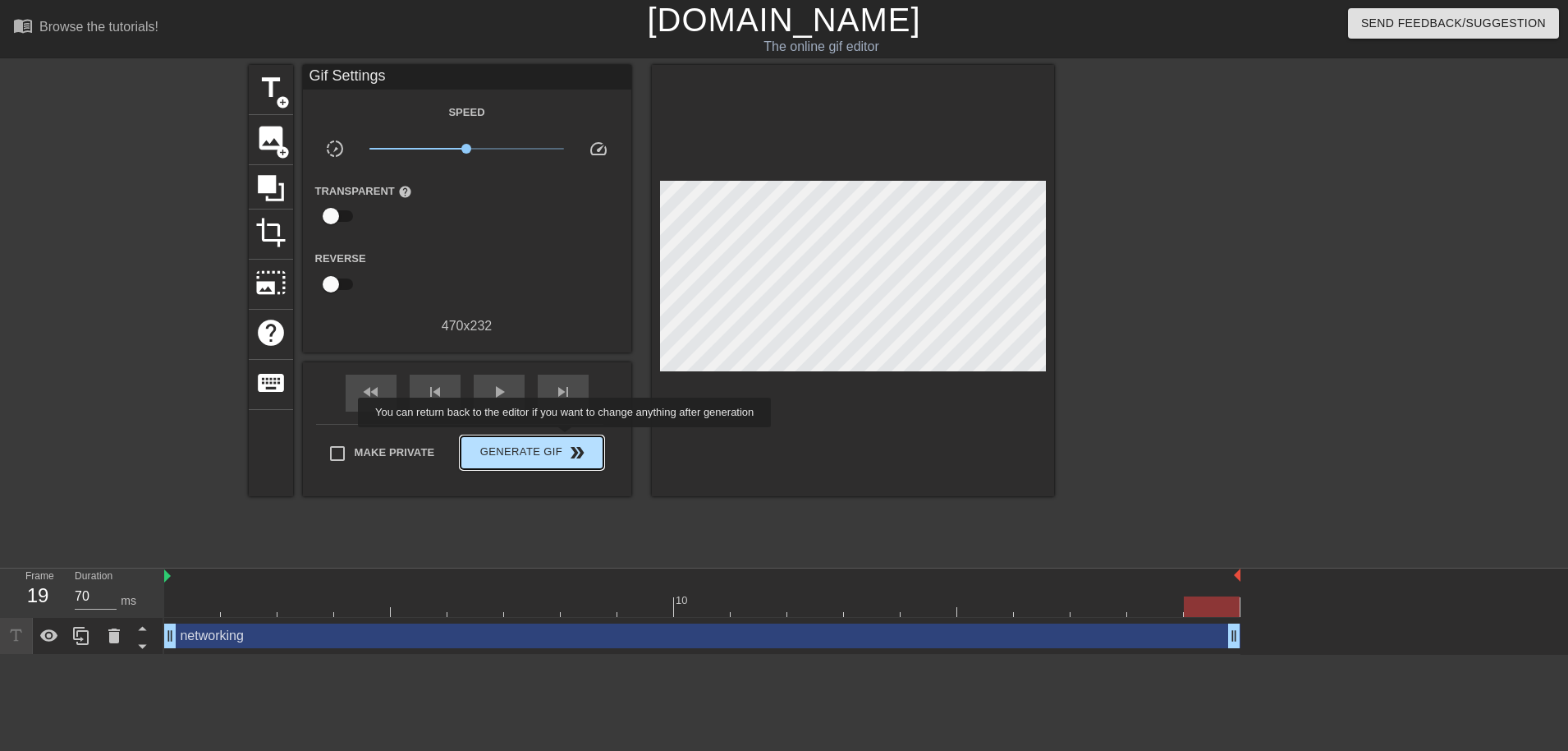
click at [553, 449] on span "Generate Gif double_arrow" at bounding box center [532, 452] width 129 height 20
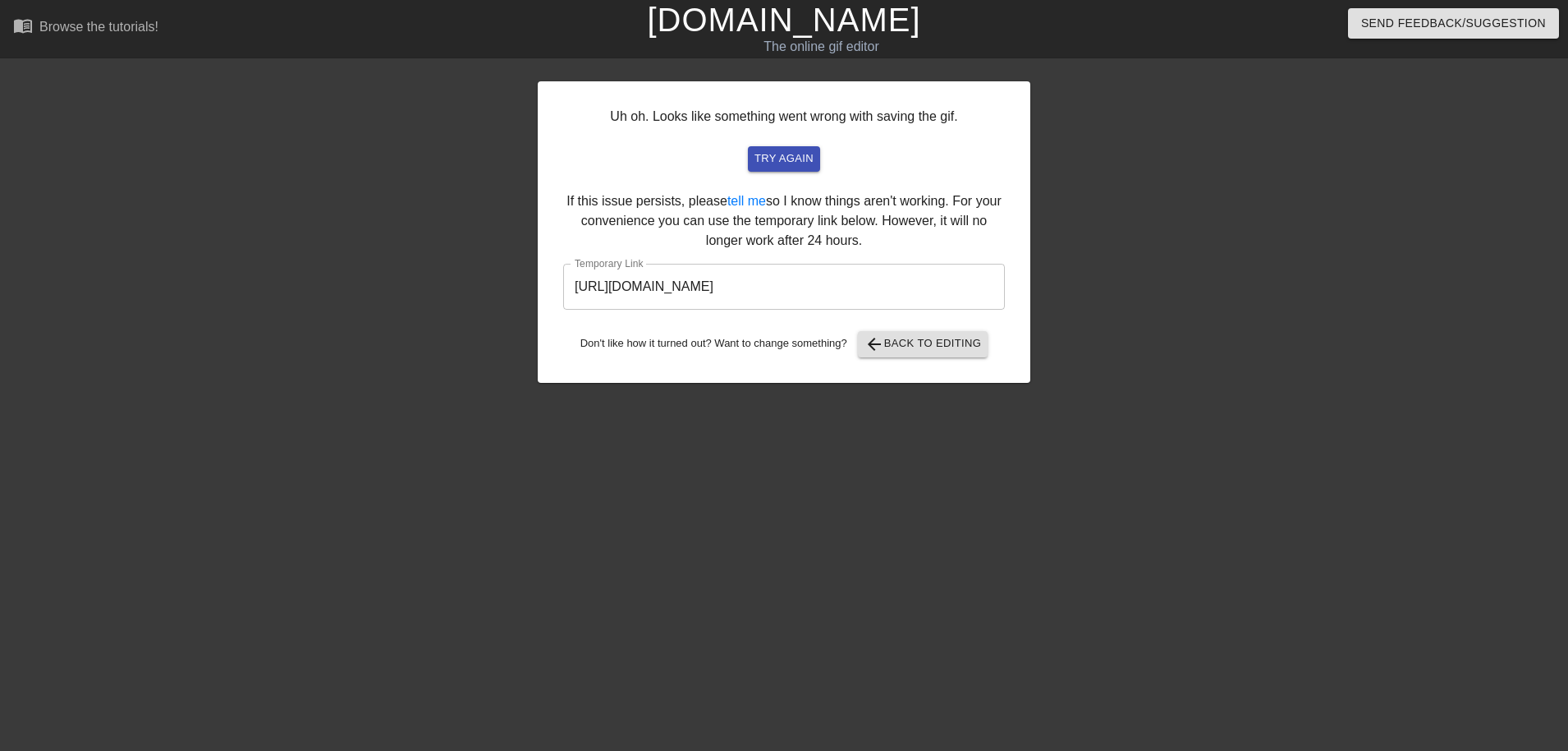
click at [838, 289] on input "[URL][DOMAIN_NAME]" at bounding box center [784, 287] width 442 height 46
drag, startPoint x: 952, startPoint y: 281, endPoint x: 458, endPoint y: 277, distance: 494.0
click at [458, 277] on div "Uh oh. Looks like something went wrong with saving the gif. try again If this i…" at bounding box center [784, 311] width 1568 height 493
